Goal: Task Accomplishment & Management: Complete application form

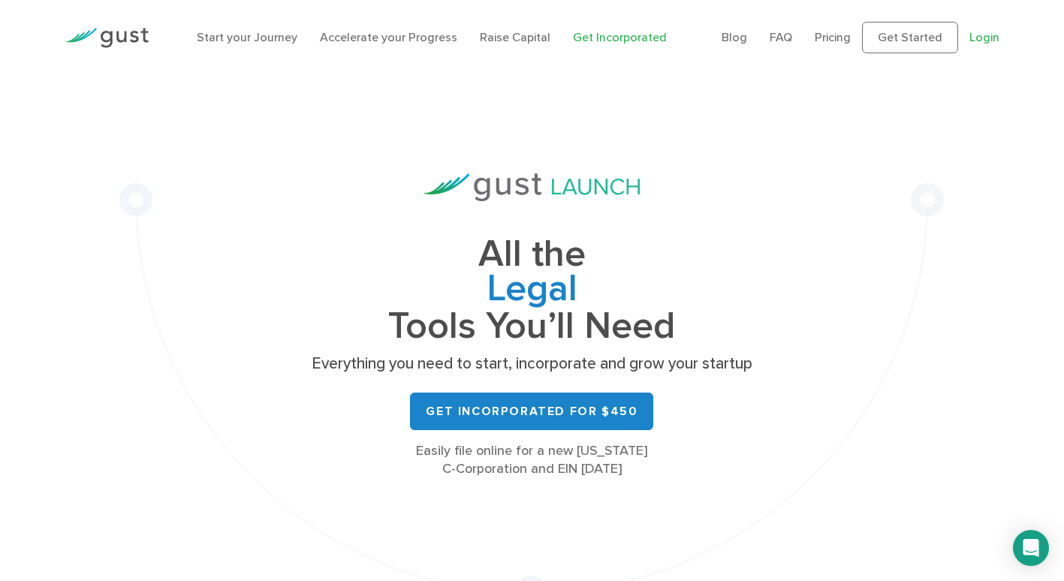
click at [991, 35] on link "Login" at bounding box center [985, 37] width 30 height 14
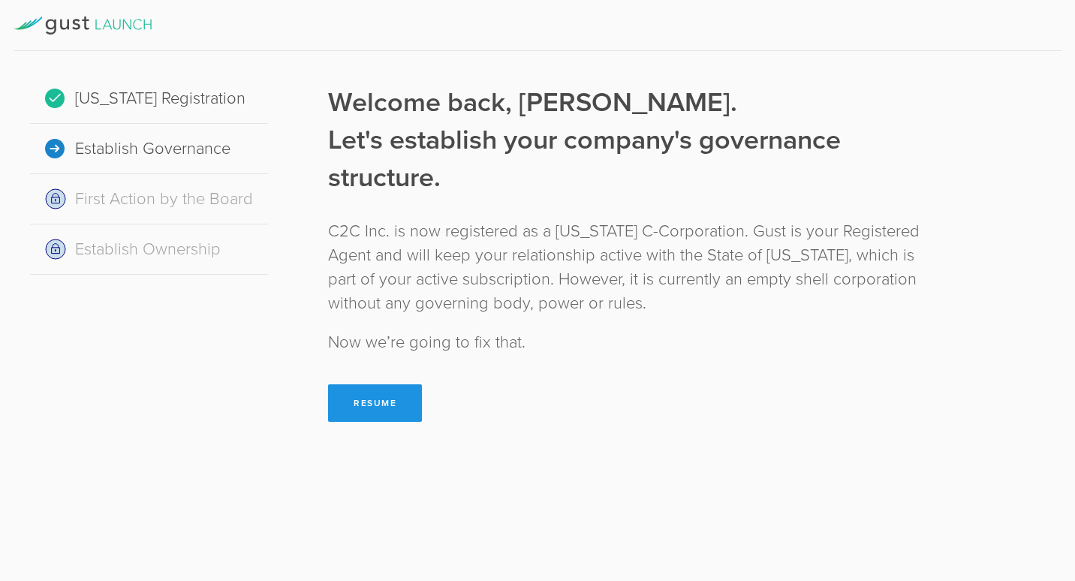
click at [373, 407] on button "Resume" at bounding box center [375, 404] width 94 height 38
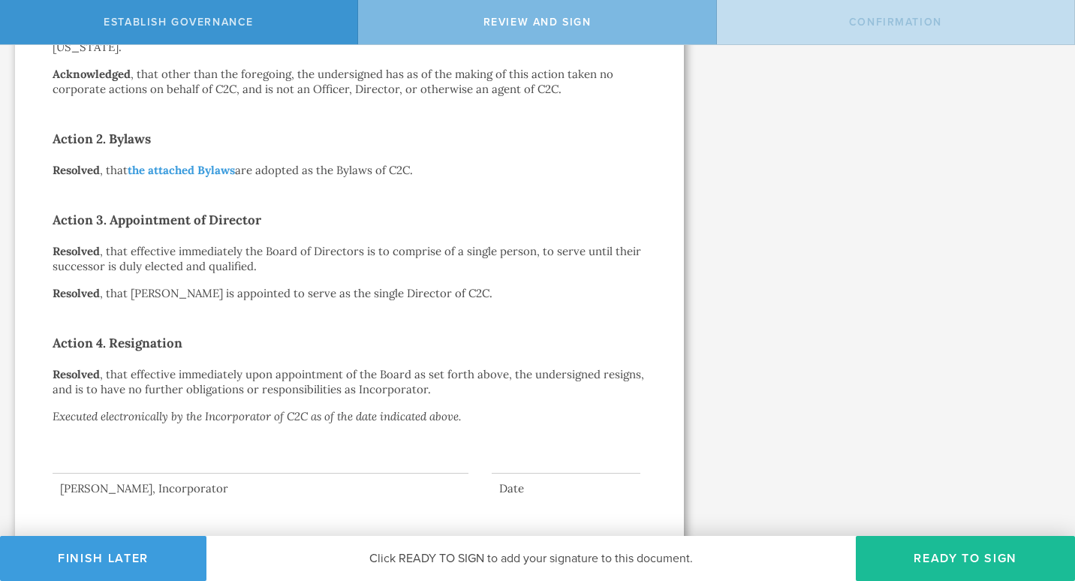
scroll to position [371, 0]
click at [455, 408] on div "Action by the Incorporator of C2C Inc. [DATE] In accordance with §108(a) of the…" at bounding box center [350, 120] width 594 height 750
click at [473, 250] on p "Resolved , that effective immediately the Board of Directors is to comprise of …" at bounding box center [350, 258] width 594 height 30
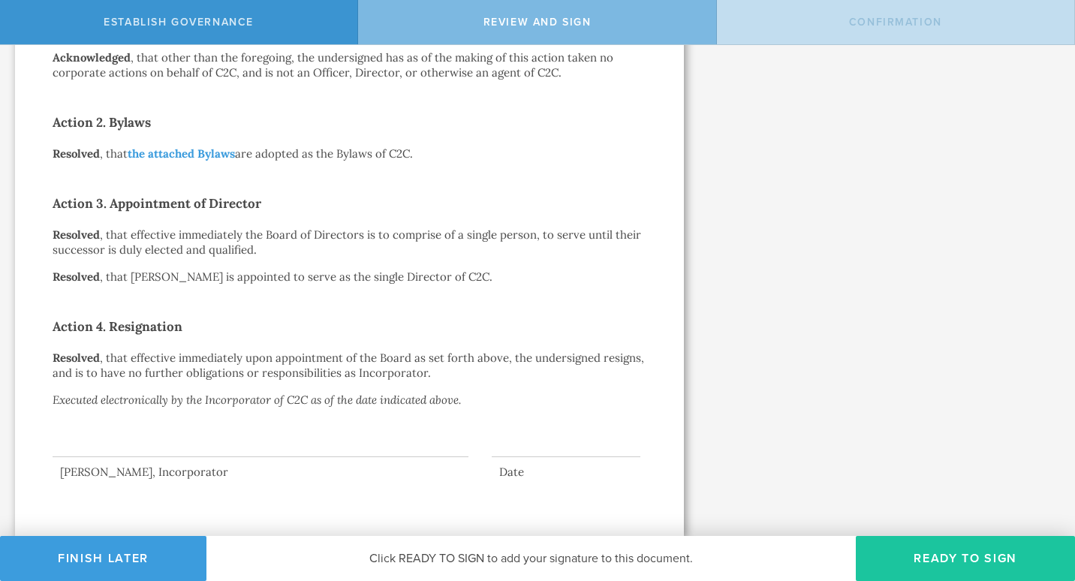
click at [900, 558] on button "Ready to Sign" at bounding box center [965, 558] width 219 height 45
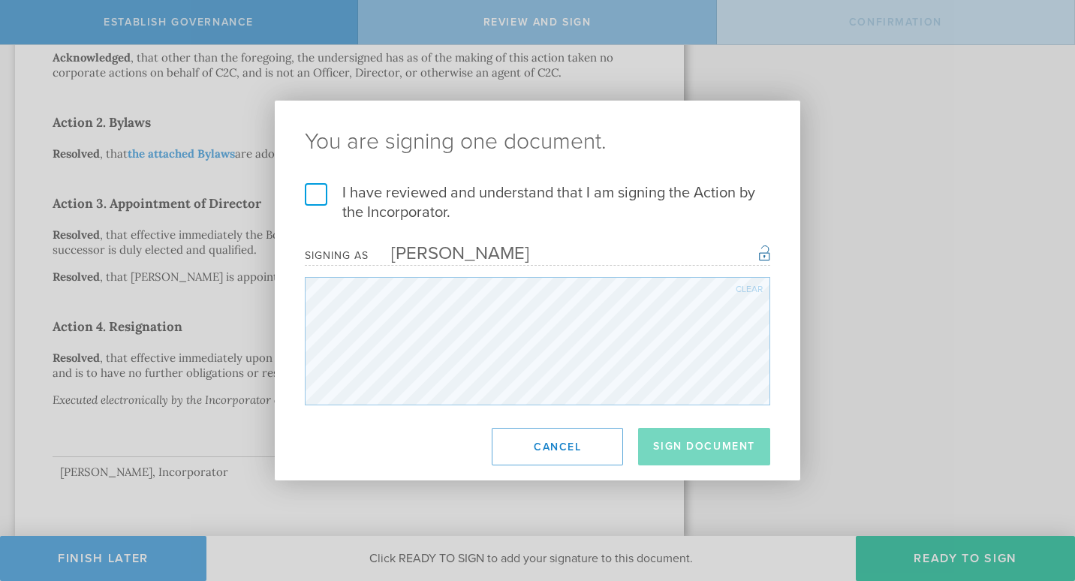
click at [315, 198] on label "I have reviewed and understand that I am signing the Action by the Incorporator." at bounding box center [538, 202] width 466 height 39
click at [0, 0] on input "I have reviewed and understand that I am signing the Action by the Incorporator." at bounding box center [0, 0] width 0 height 0
click at [689, 450] on button "Sign Document" at bounding box center [704, 447] width 132 height 38
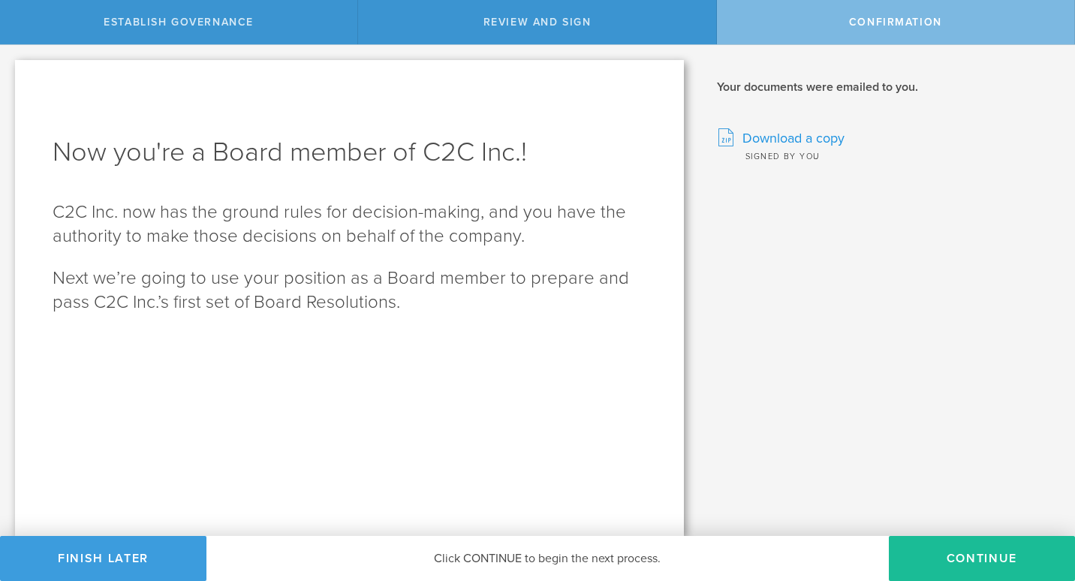
click at [766, 134] on span "Download a copy" at bounding box center [794, 138] width 102 height 20
click at [964, 553] on button "Continue" at bounding box center [982, 558] width 186 height 45
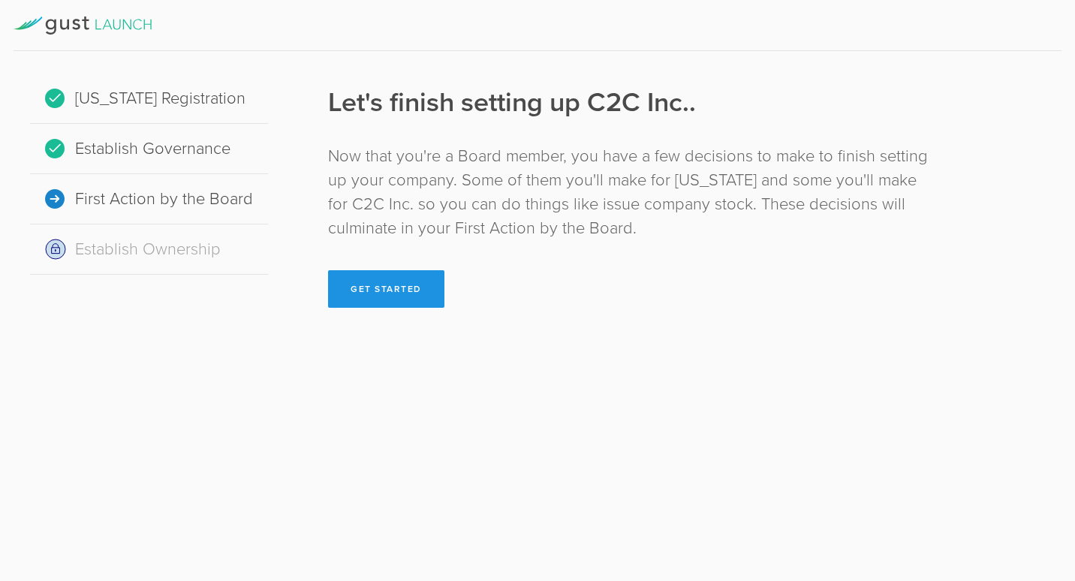
click at [409, 288] on button "Get Started" at bounding box center [386, 289] width 116 height 38
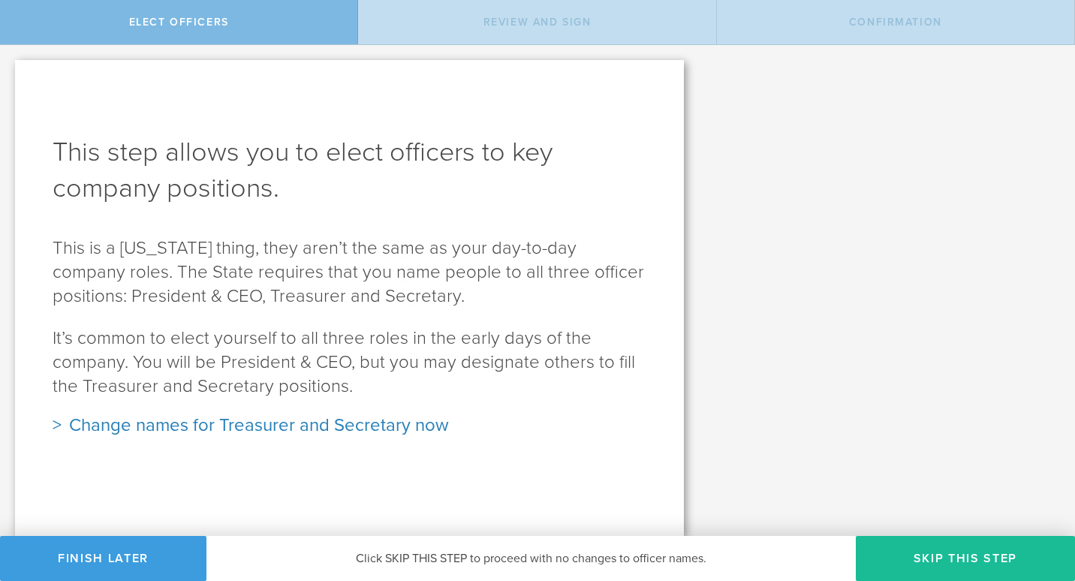
click at [213, 428] on div "Change names for Treasurer and Secretary now" at bounding box center [350, 426] width 594 height 24
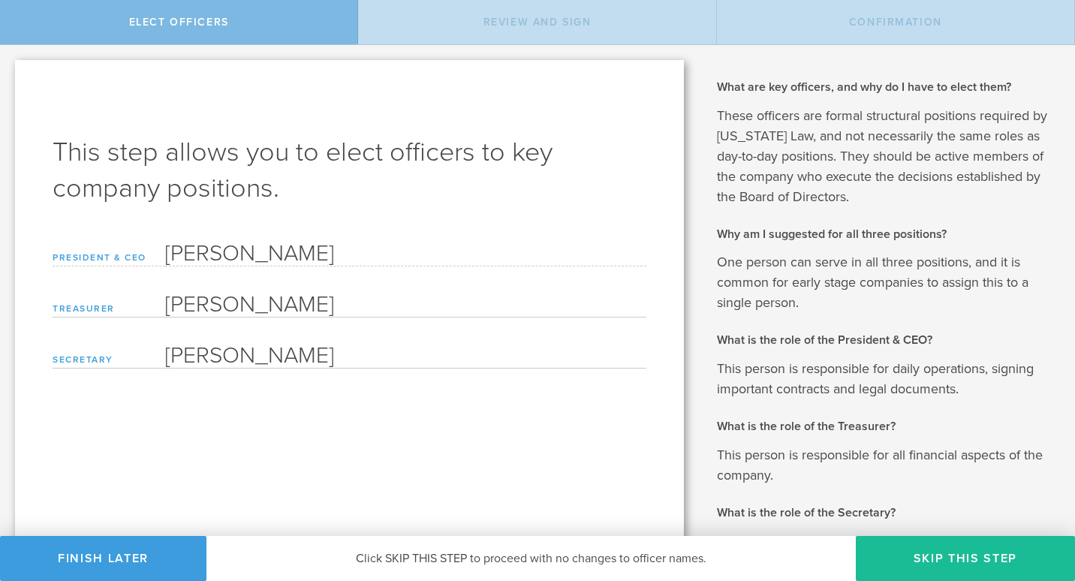
click at [424, 306] on input "[PERSON_NAME]" at bounding box center [405, 303] width 481 height 30
type input "K"
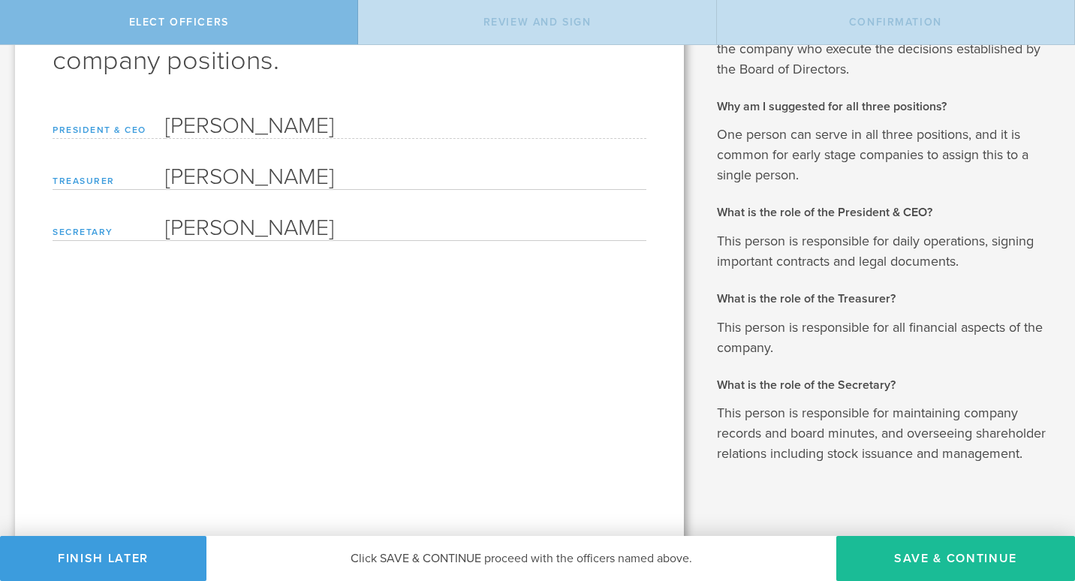
scroll to position [164, 0]
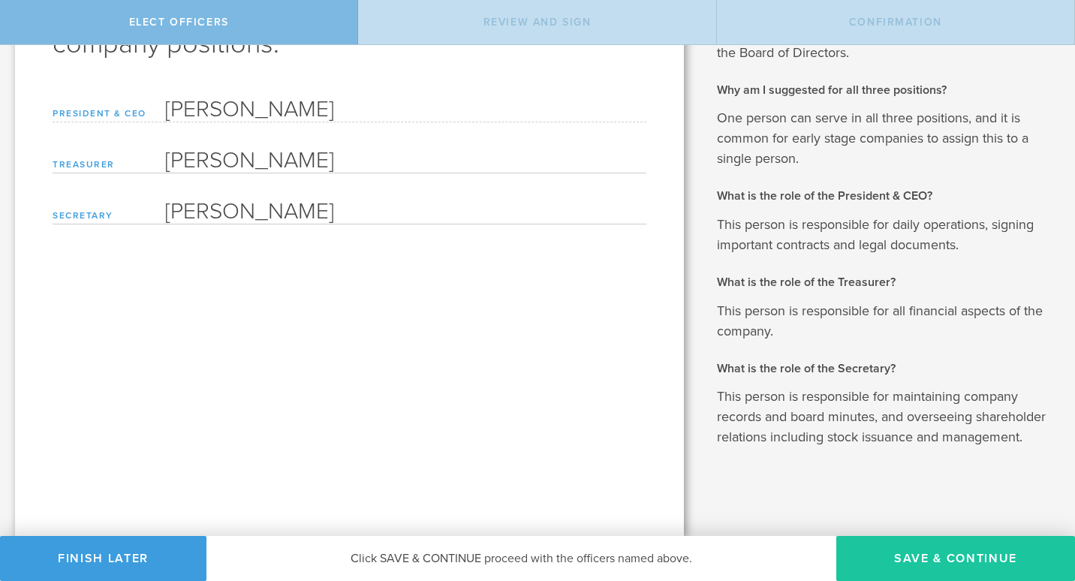
type input "[PERSON_NAME]"
click at [944, 563] on button "Save & Continue" at bounding box center [956, 558] width 239 height 45
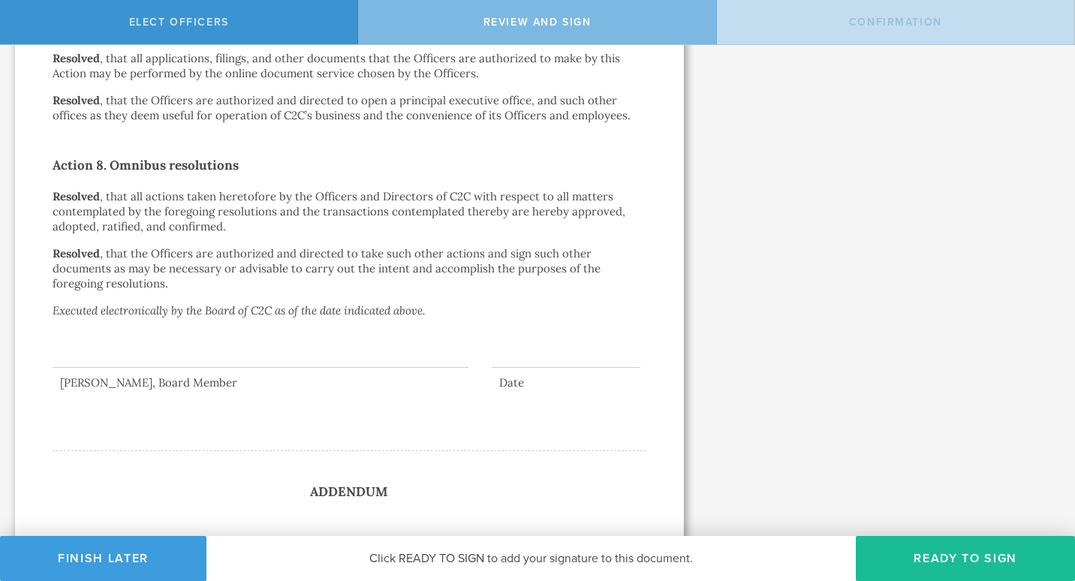
scroll to position [2099, 0]
click at [952, 566] on button "Ready to Sign" at bounding box center [965, 558] width 219 height 45
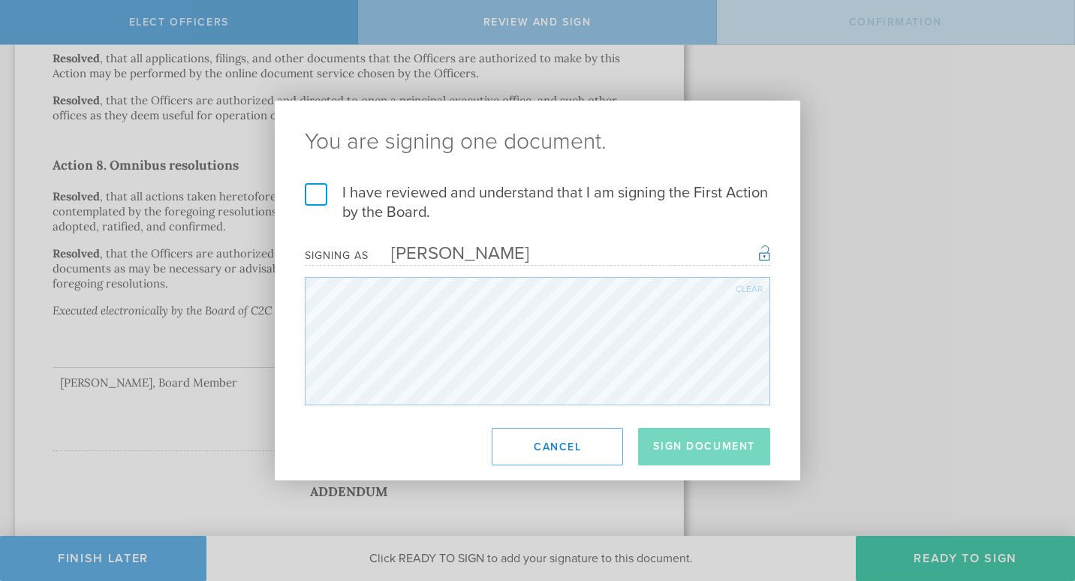
click at [314, 201] on label "I have reviewed and understand that I am signing the First Action by the Board." at bounding box center [538, 202] width 466 height 39
click at [0, 0] on input "I have reviewed and understand that I am signing the First Action by the Board." at bounding box center [0, 0] width 0 height 0
click at [691, 442] on button "Sign Document" at bounding box center [704, 447] width 132 height 38
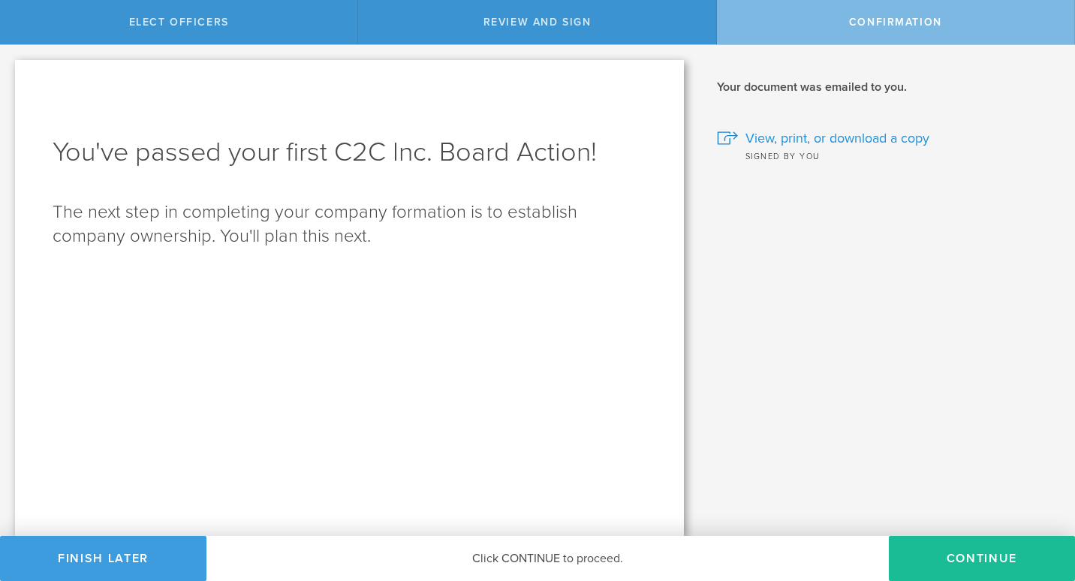
click at [804, 138] on span "View, print, or download a copy" at bounding box center [838, 138] width 184 height 20
click at [966, 571] on button "Continue" at bounding box center [982, 558] width 186 height 45
